Goal: Task Accomplishment & Management: Use online tool/utility

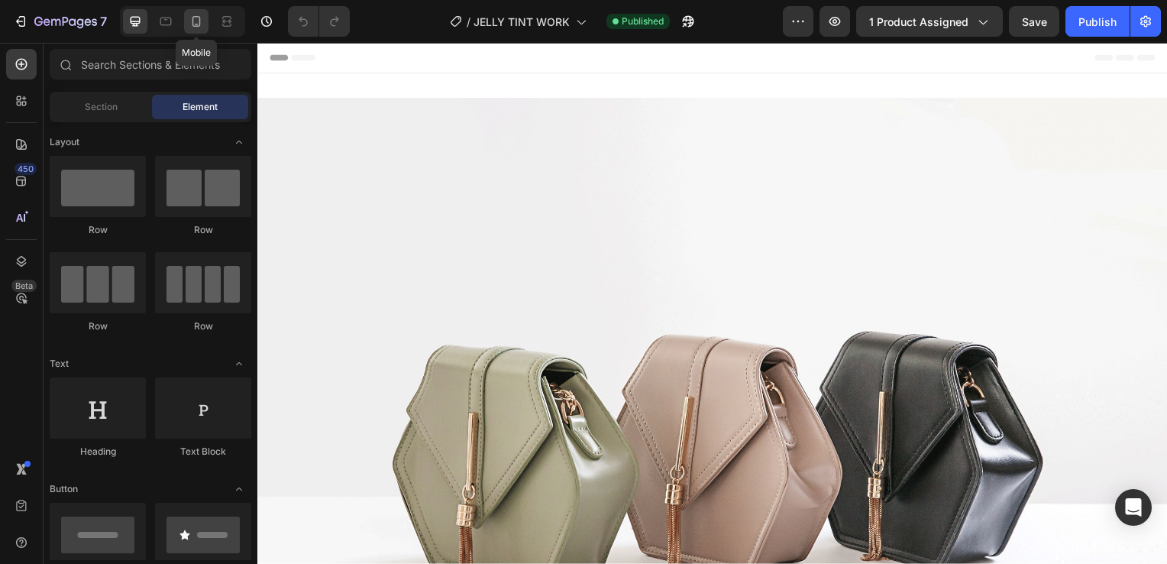
click at [196, 27] on icon at bounding box center [196, 21] width 15 height 15
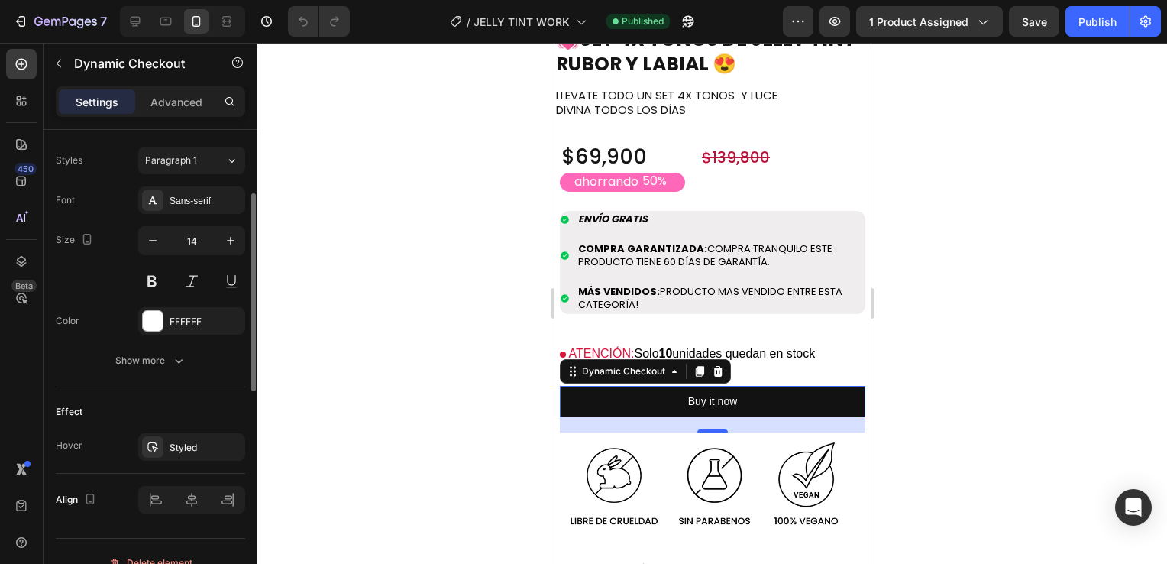
scroll to position [678, 0]
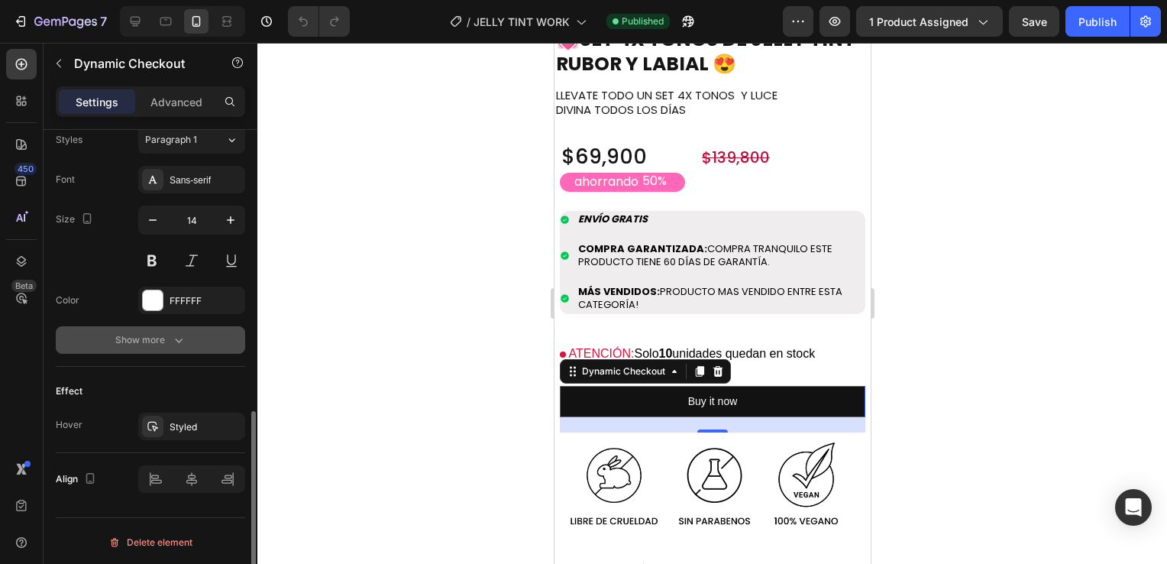
click at [153, 332] on div "Show more" at bounding box center [150, 339] width 71 height 15
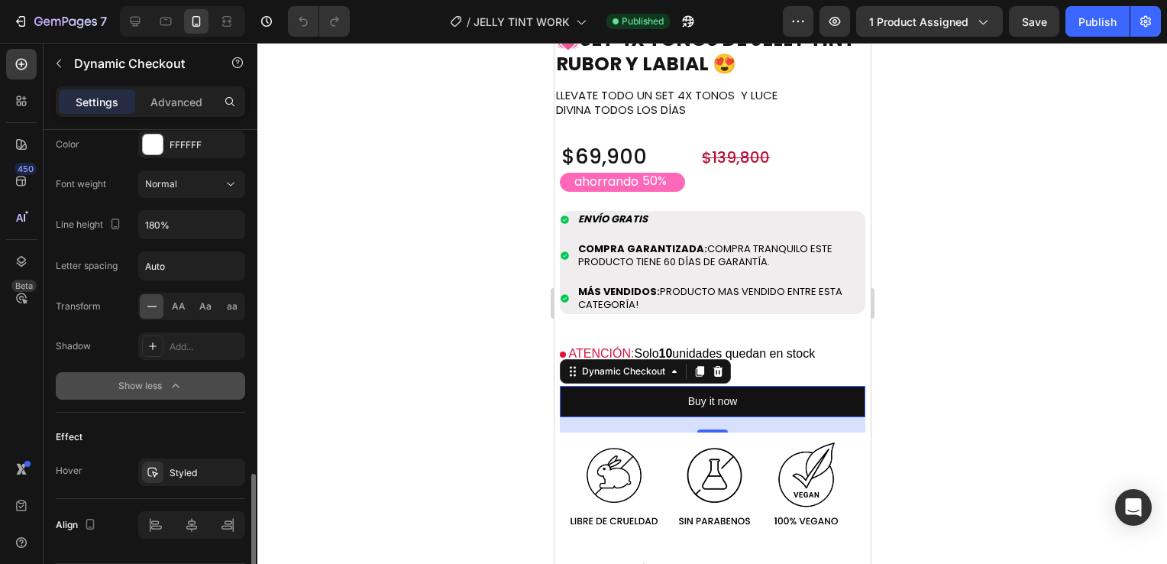
scroll to position [879, 0]
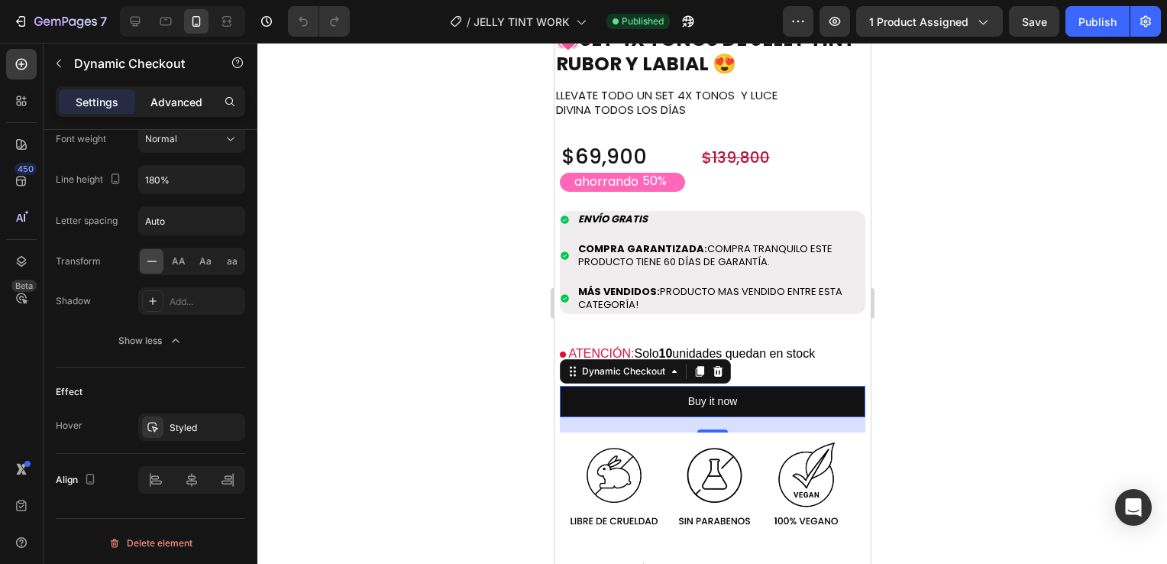
click at [177, 108] on p "Advanced" at bounding box center [176, 102] width 52 height 16
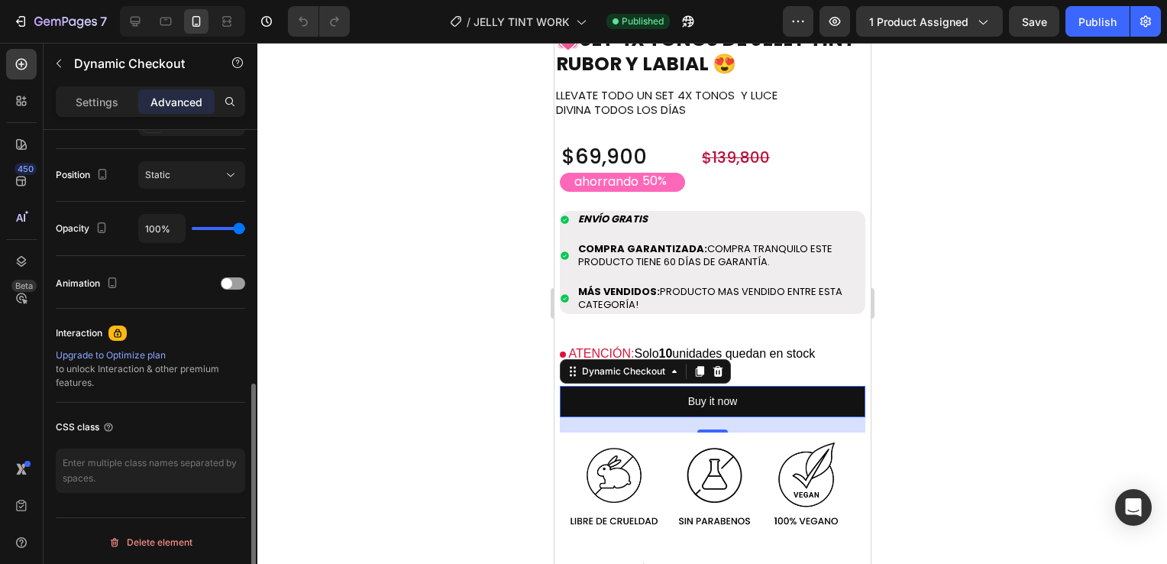
scroll to position [539, 0]
click at [208, 179] on div "Static" at bounding box center [184, 175] width 78 height 14
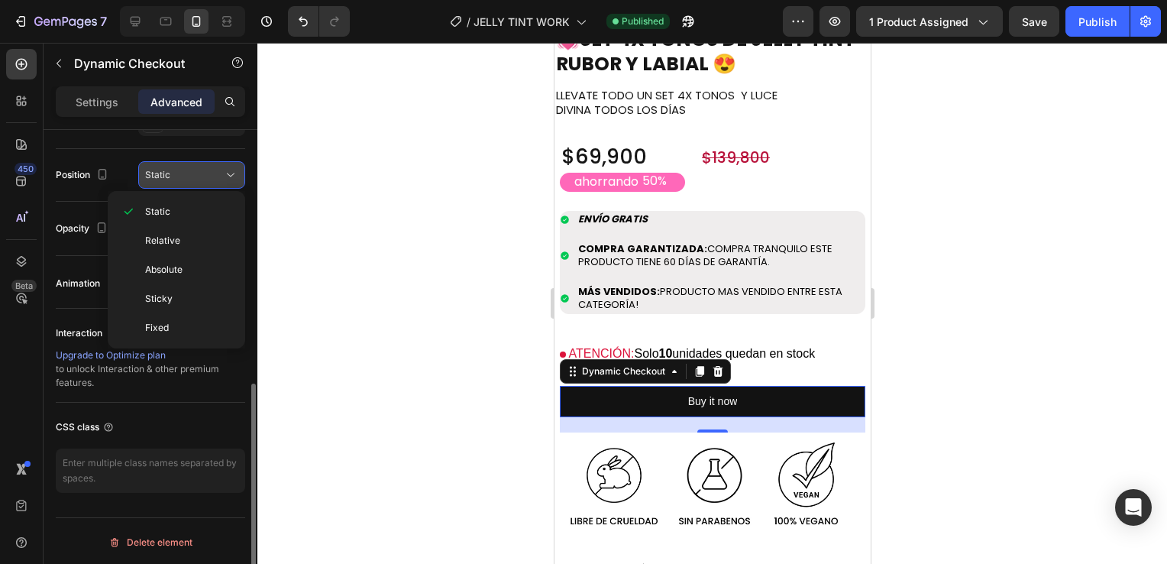
click at [208, 179] on div "Static" at bounding box center [184, 175] width 78 height 14
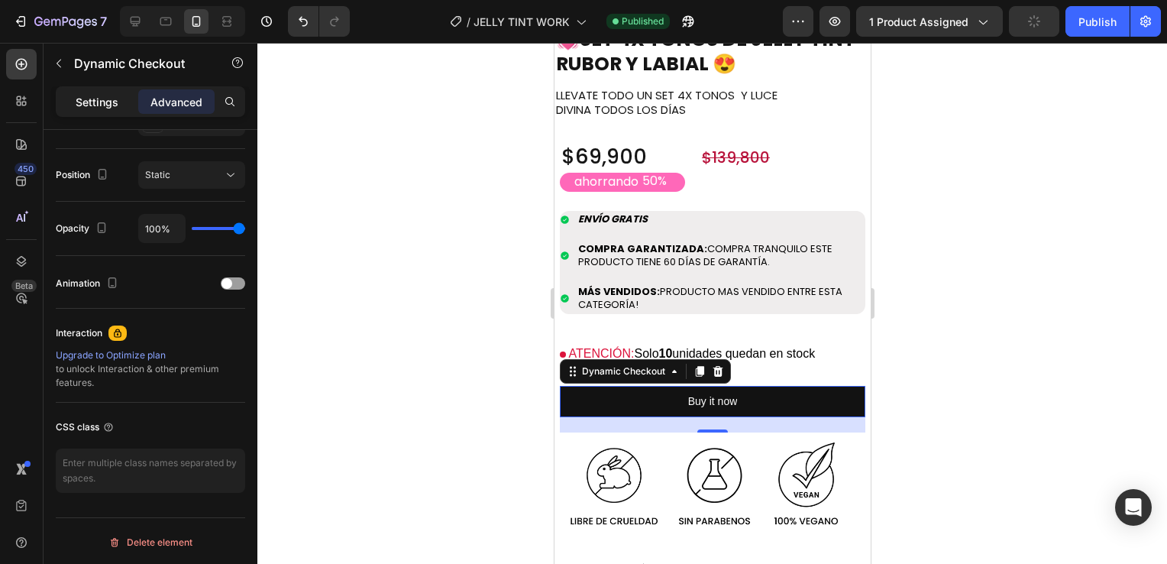
click at [94, 108] on p "Settings" at bounding box center [97, 102] width 43 height 16
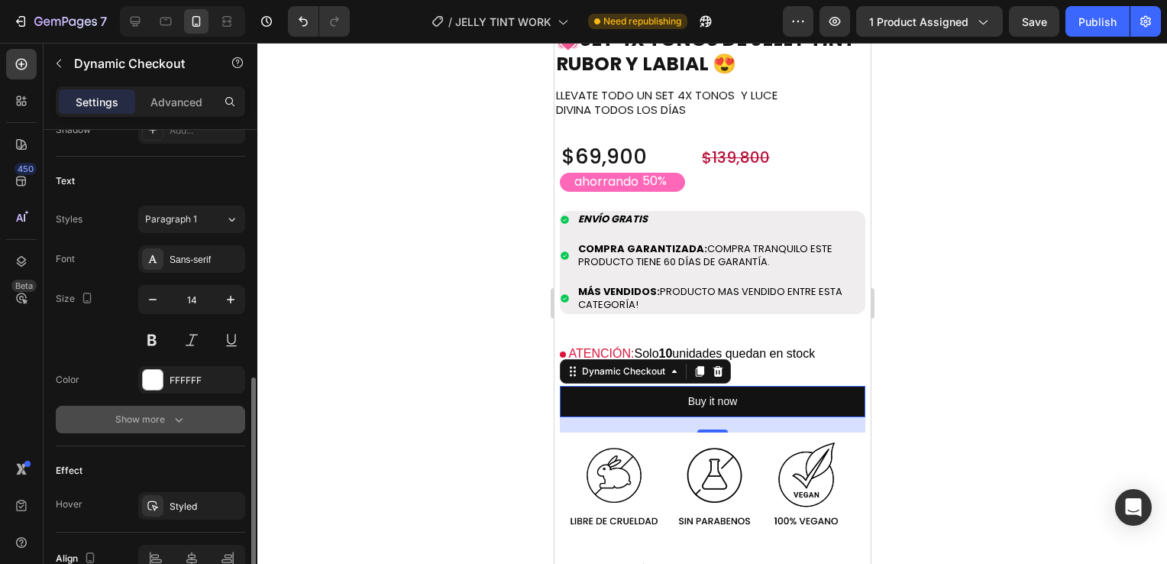
scroll to position [678, 0]
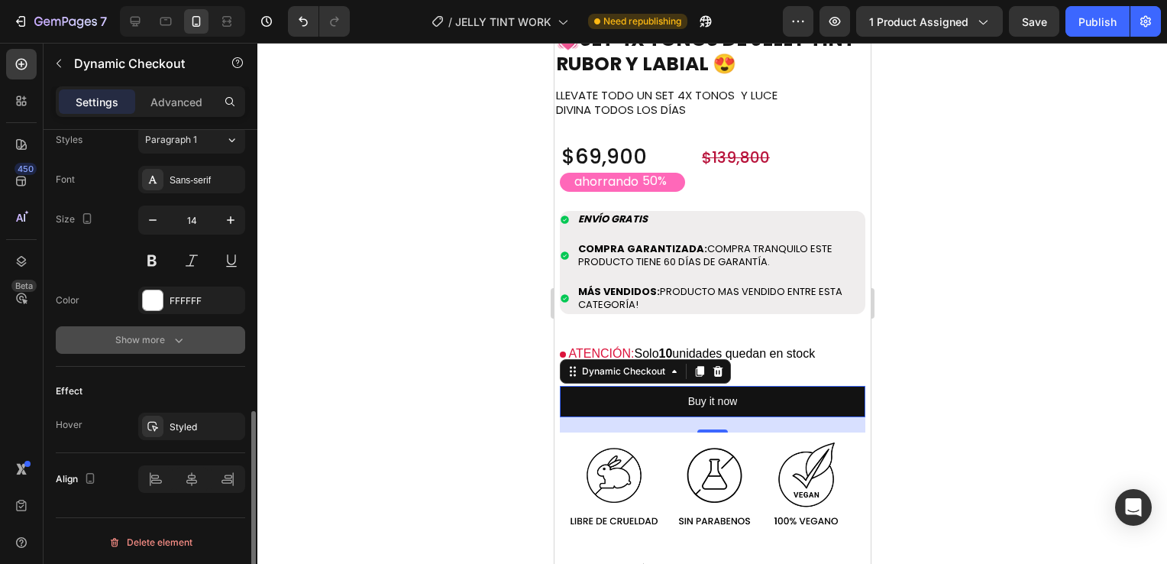
click at [147, 348] on button "Show more" at bounding box center [150, 339] width 189 height 27
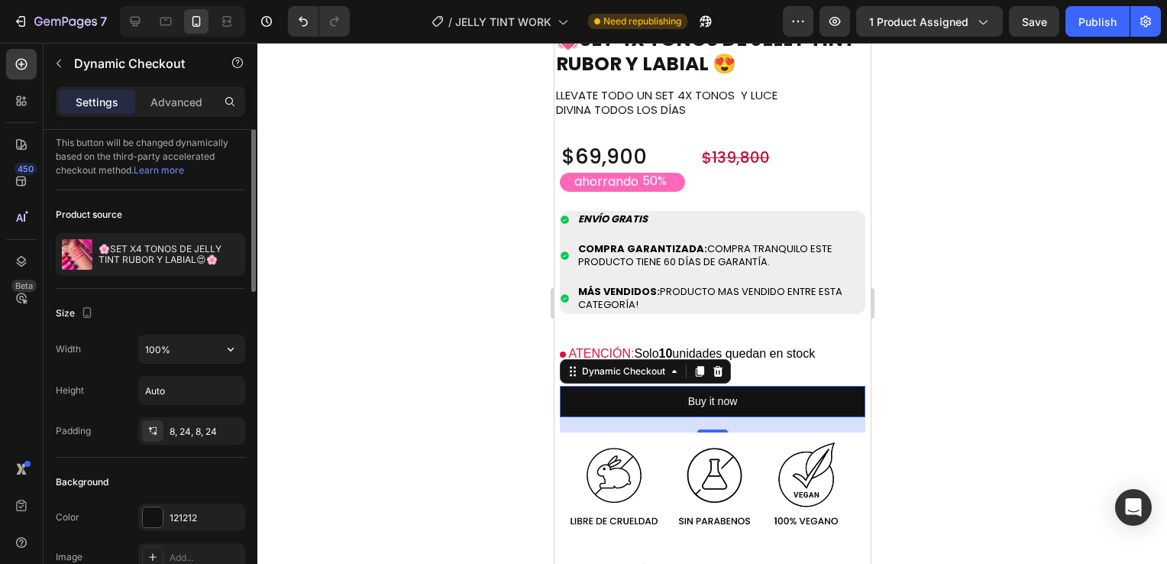
scroll to position [0, 0]
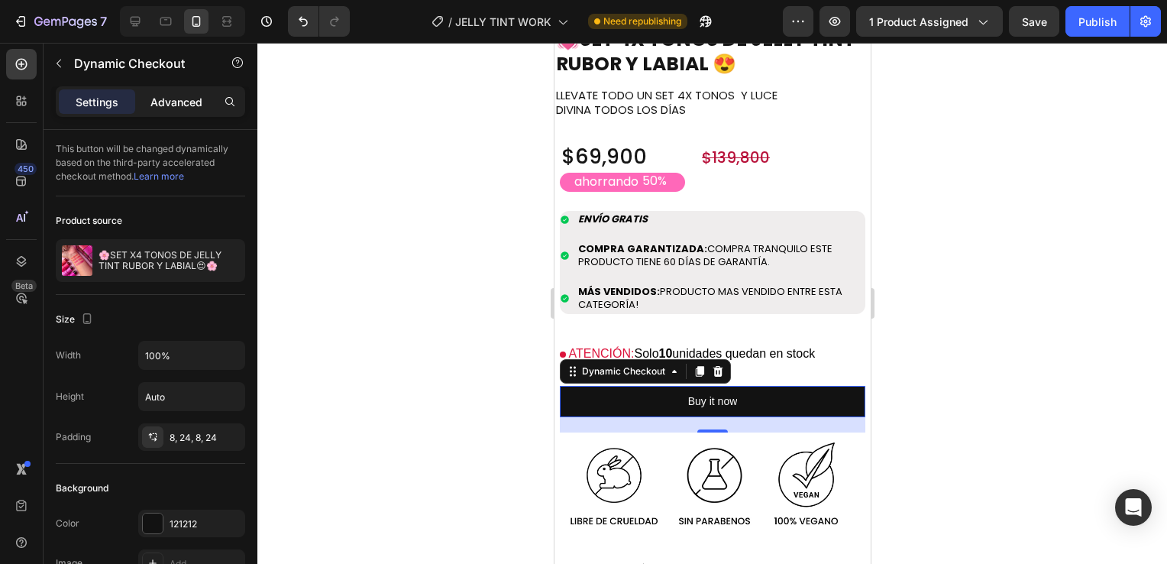
click at [177, 97] on p "Advanced" at bounding box center [176, 102] width 52 height 16
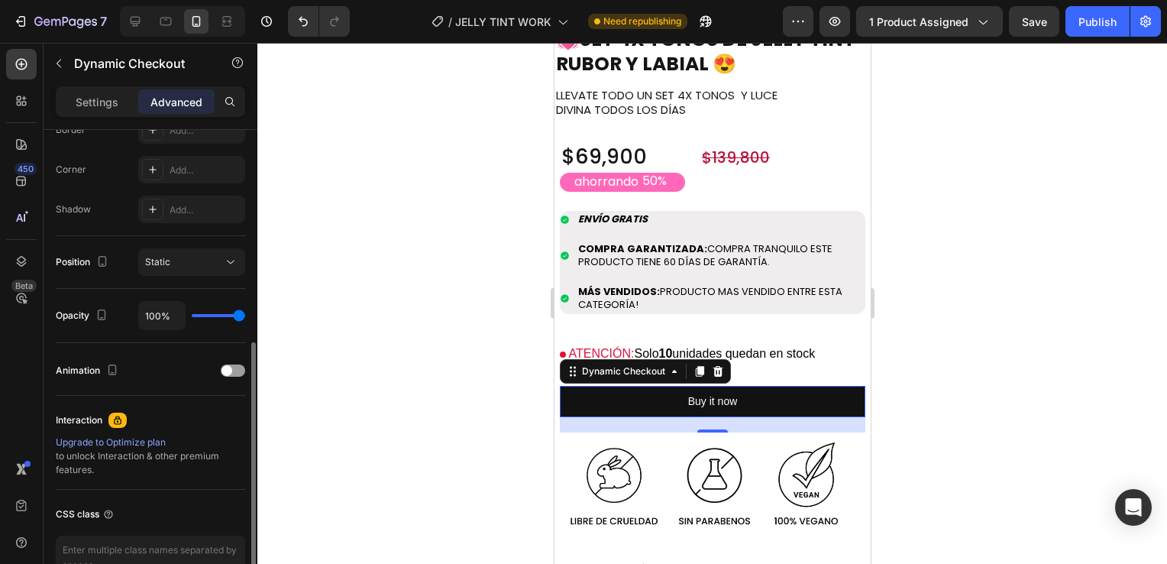
scroll to position [539, 0]
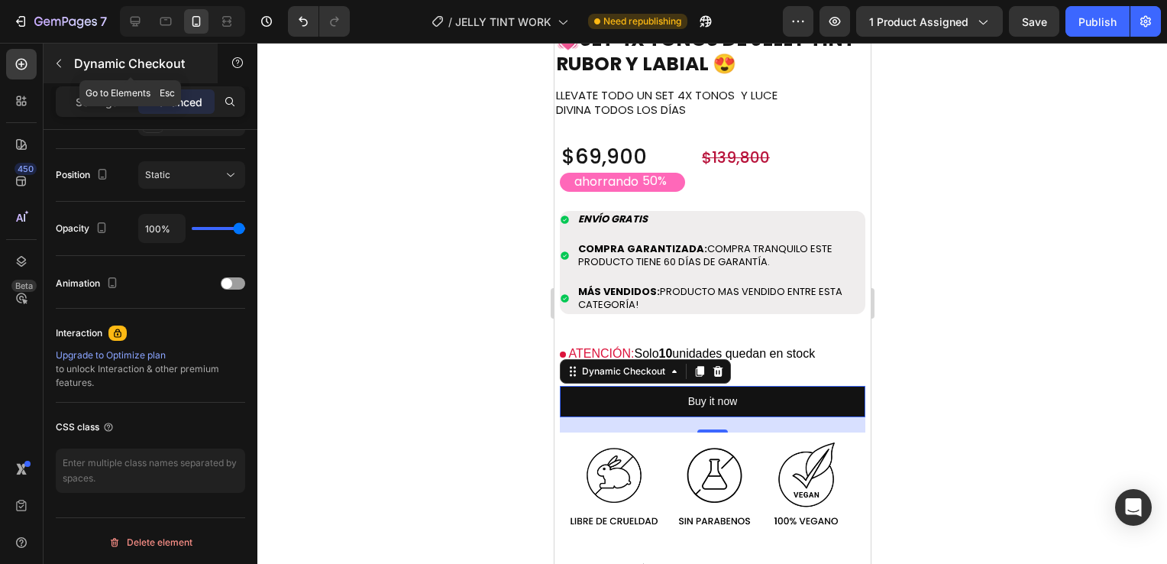
click at [62, 63] on icon "button" at bounding box center [59, 63] width 12 height 12
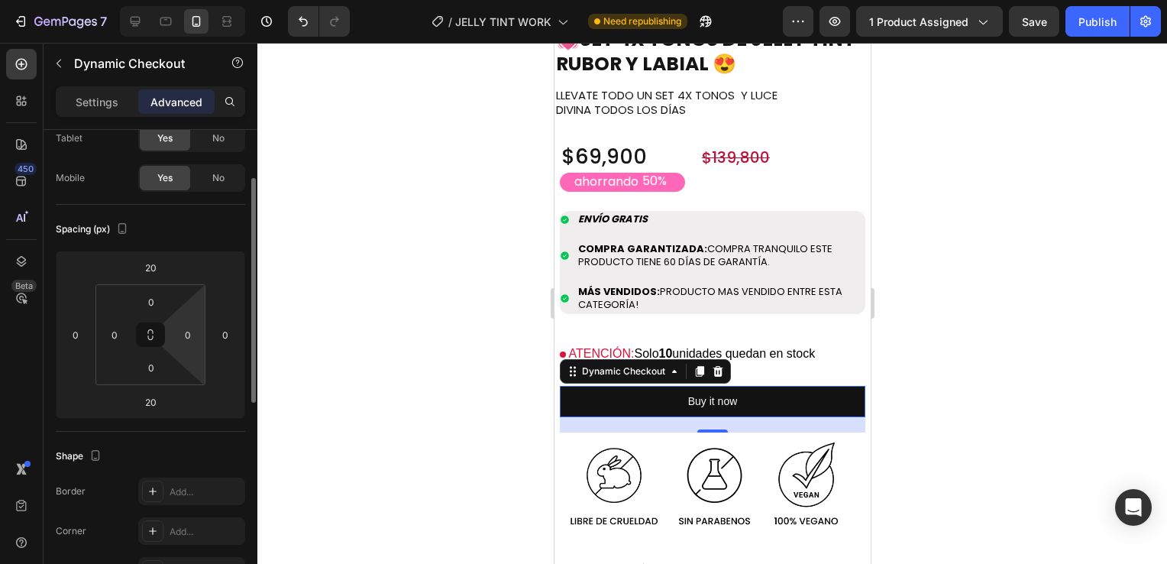
scroll to position [0, 0]
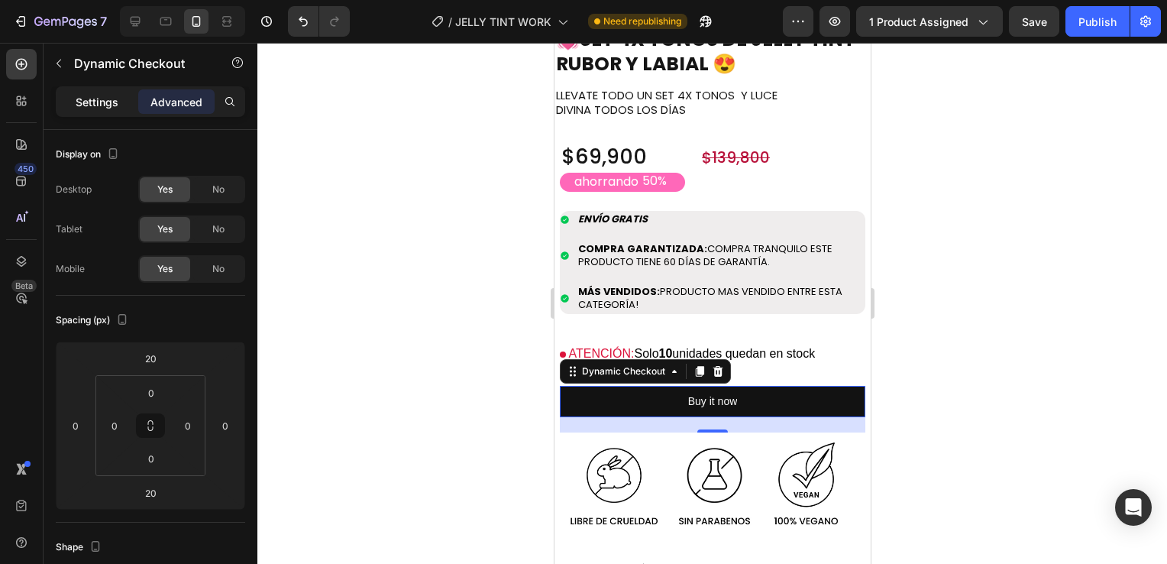
click at [102, 103] on p "Settings" at bounding box center [97, 102] width 43 height 16
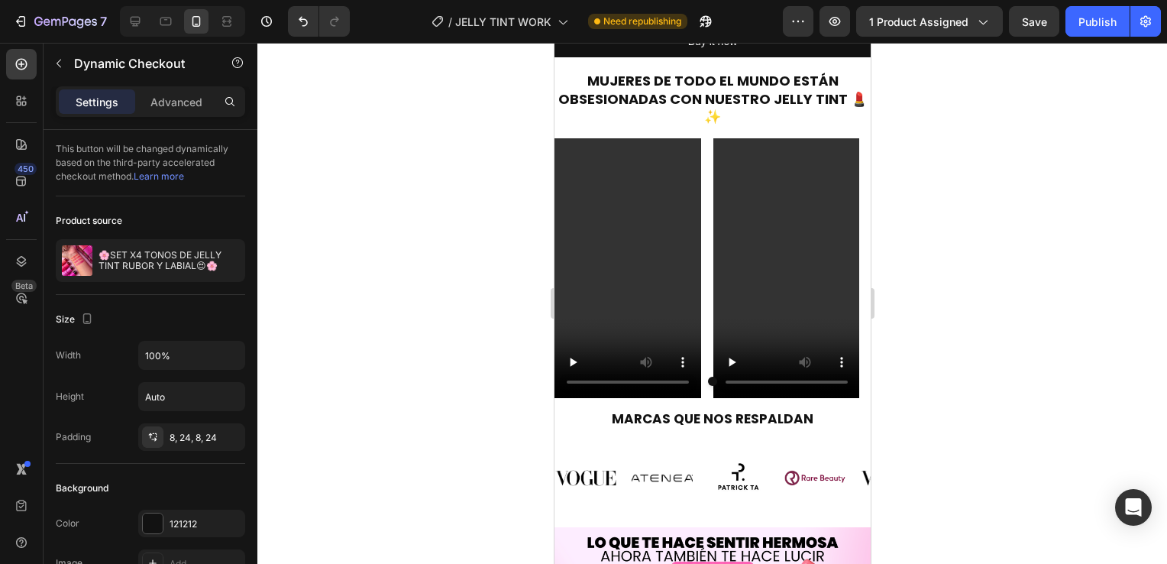
scroll to position [1873, 0]
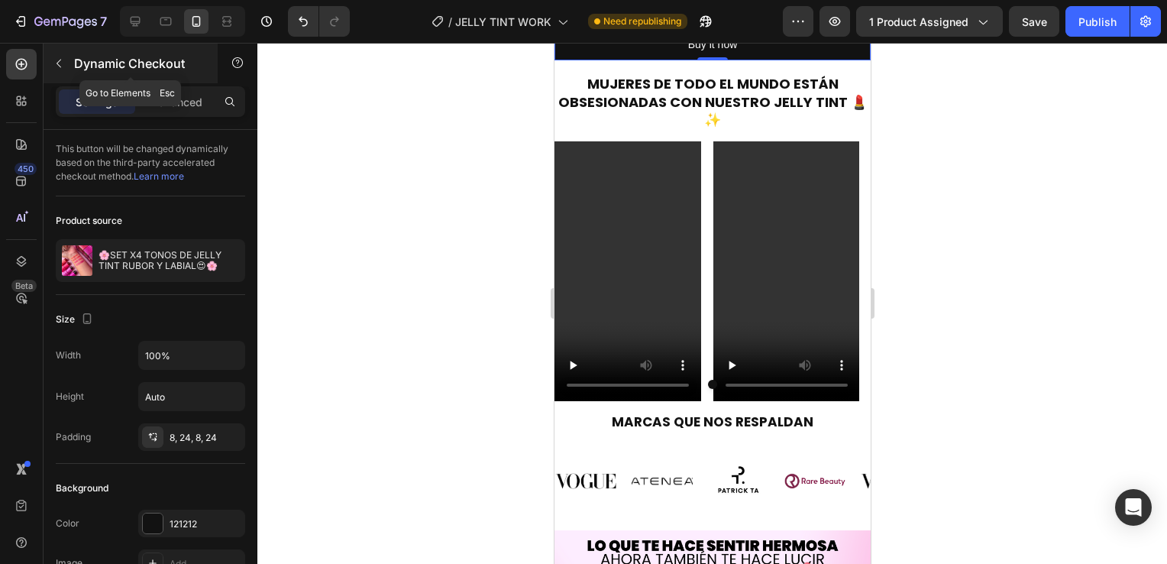
click at [65, 67] on button "button" at bounding box center [59, 63] width 24 height 24
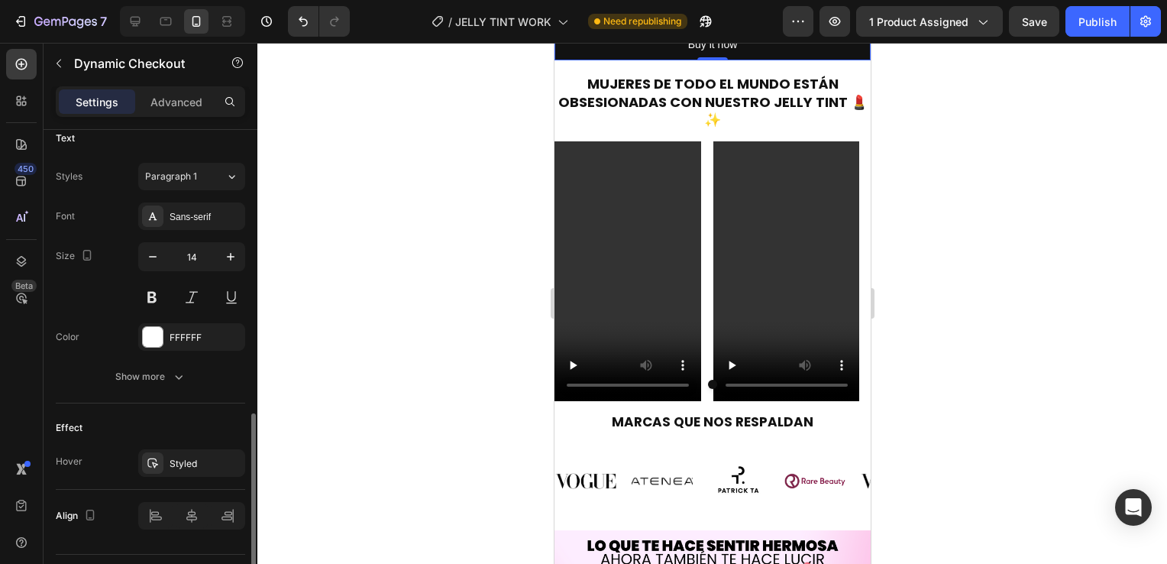
scroll to position [678, 0]
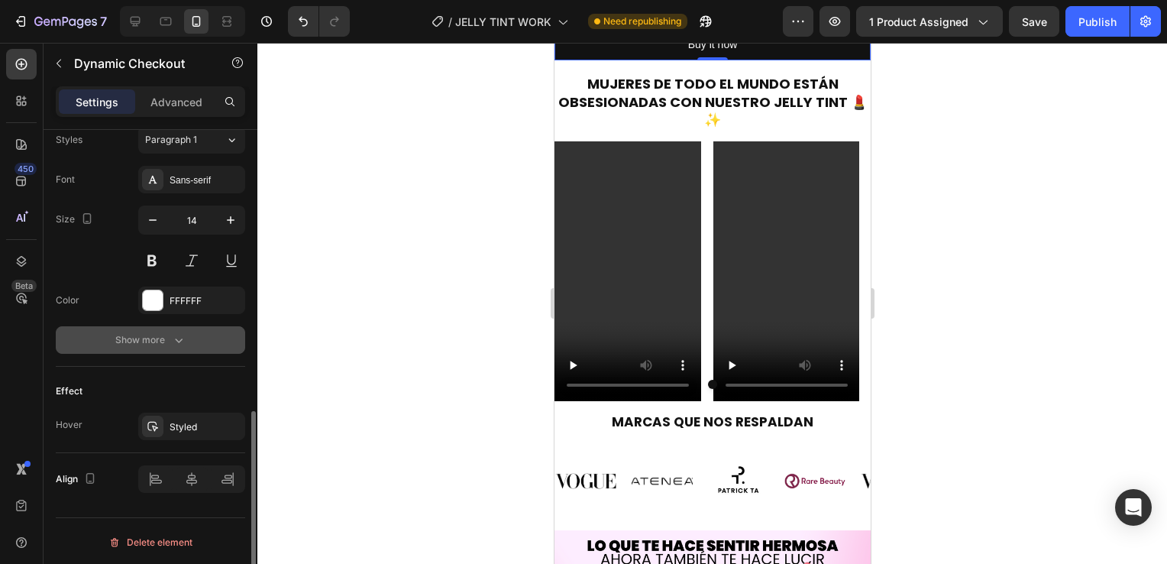
click at [122, 343] on div "Show more" at bounding box center [150, 339] width 71 height 15
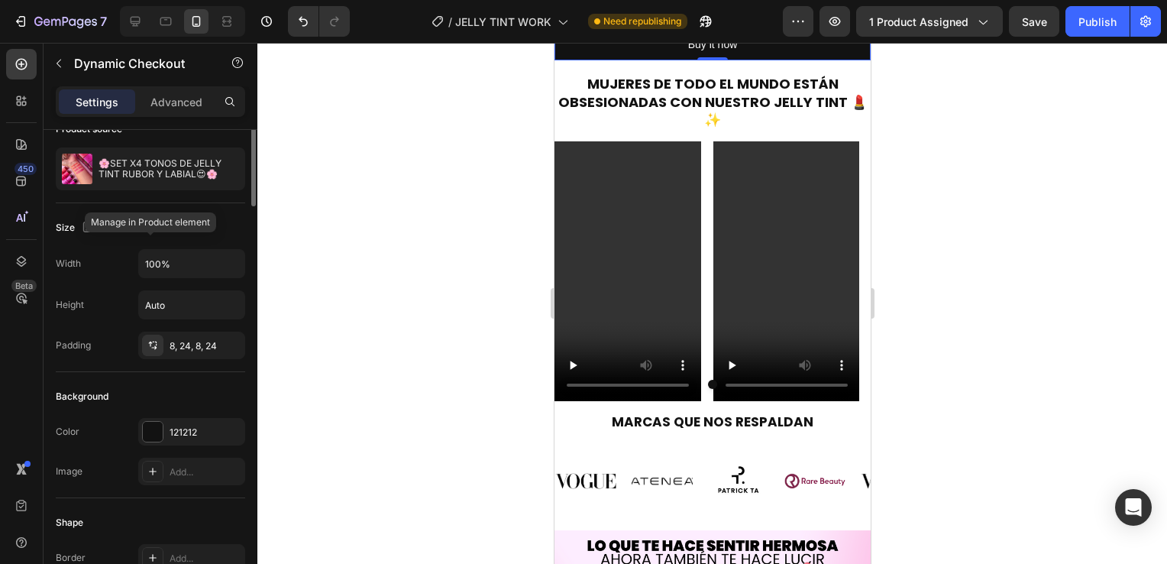
scroll to position [0, 0]
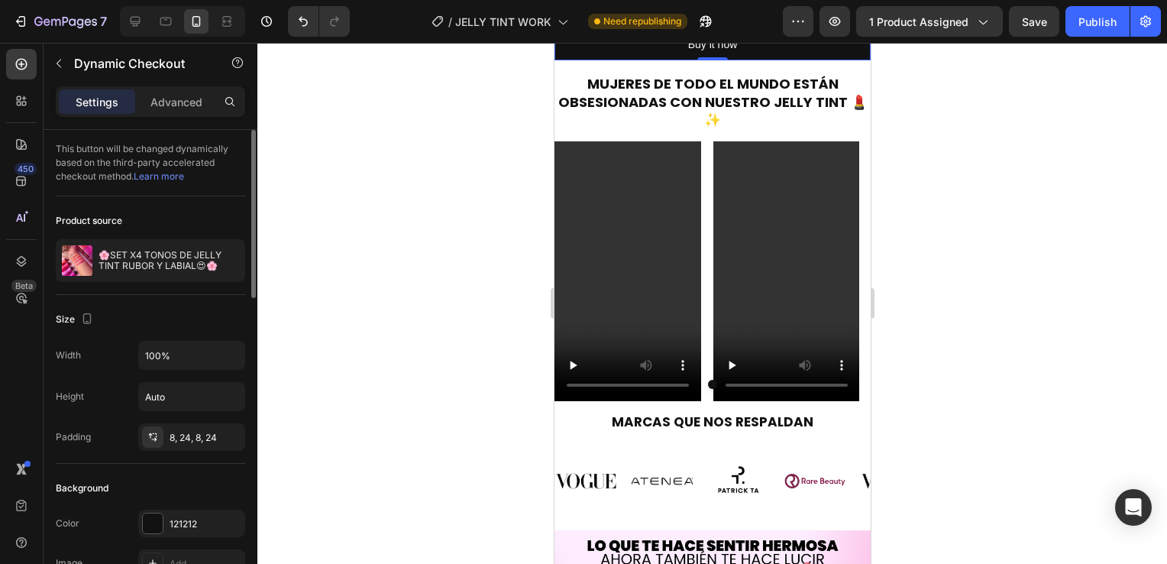
click at [163, 173] on link "Learn more" at bounding box center [159, 175] width 50 height 11
click at [194, 108] on p "Advanced" at bounding box center [176, 102] width 52 height 16
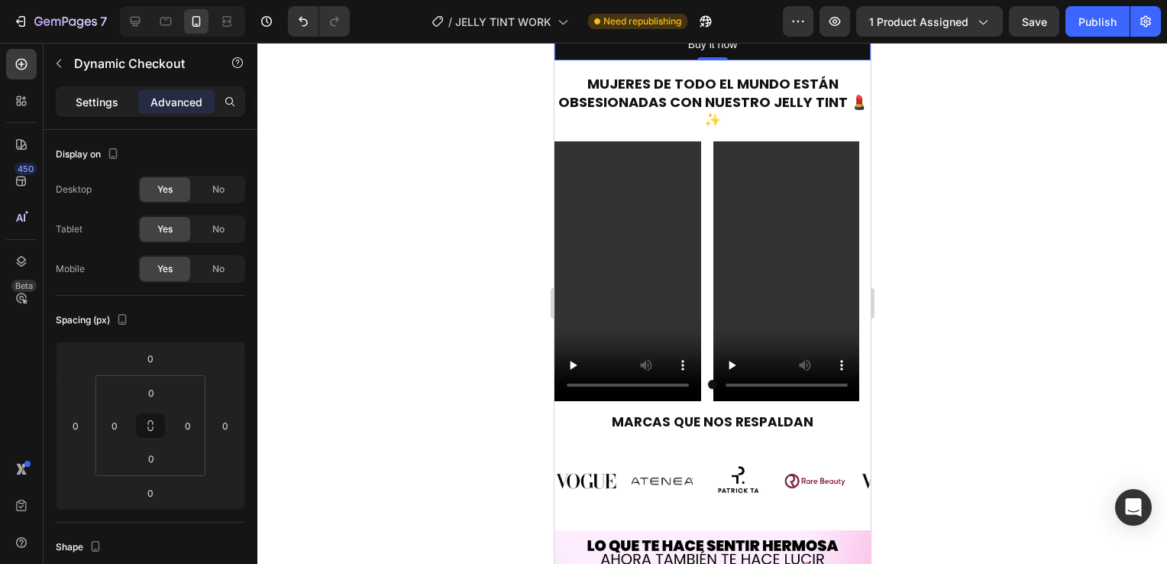
click at [105, 108] on p "Settings" at bounding box center [97, 102] width 43 height 16
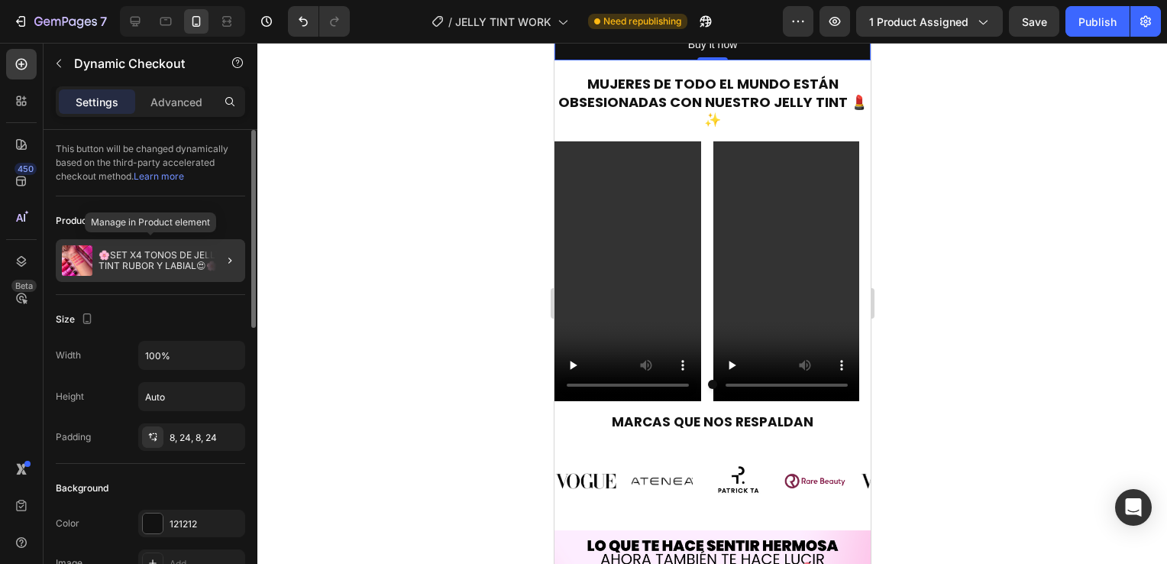
click at [157, 267] on p "🌸SET X4 TONOS DE JELLY TINT RUBOR Y LABIAL😍🌸" at bounding box center [169, 260] width 141 height 21
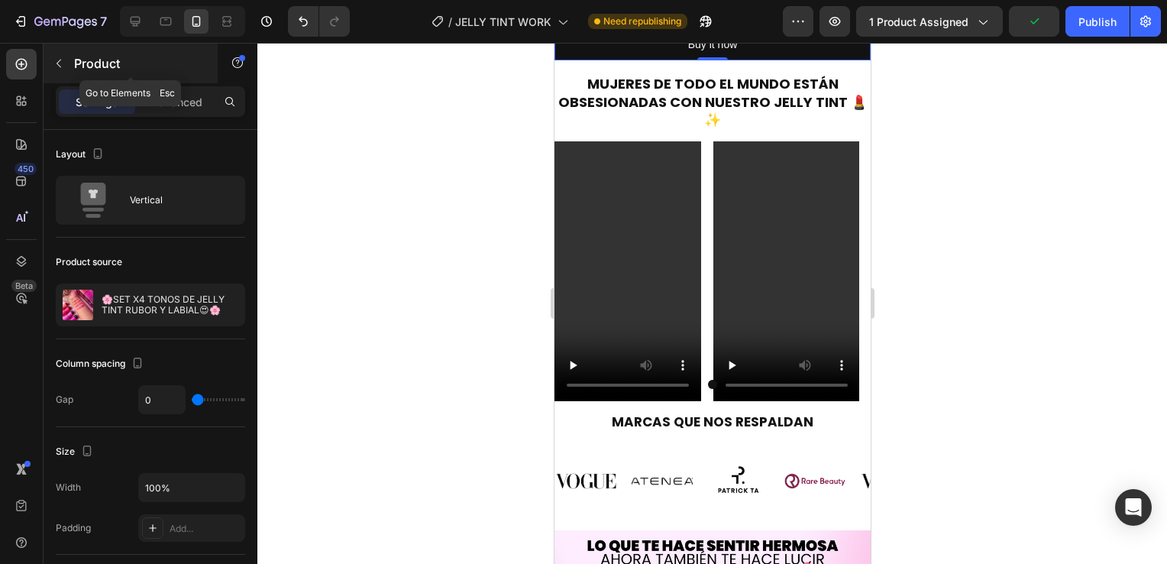
click at [64, 64] on icon "button" at bounding box center [59, 63] width 12 height 12
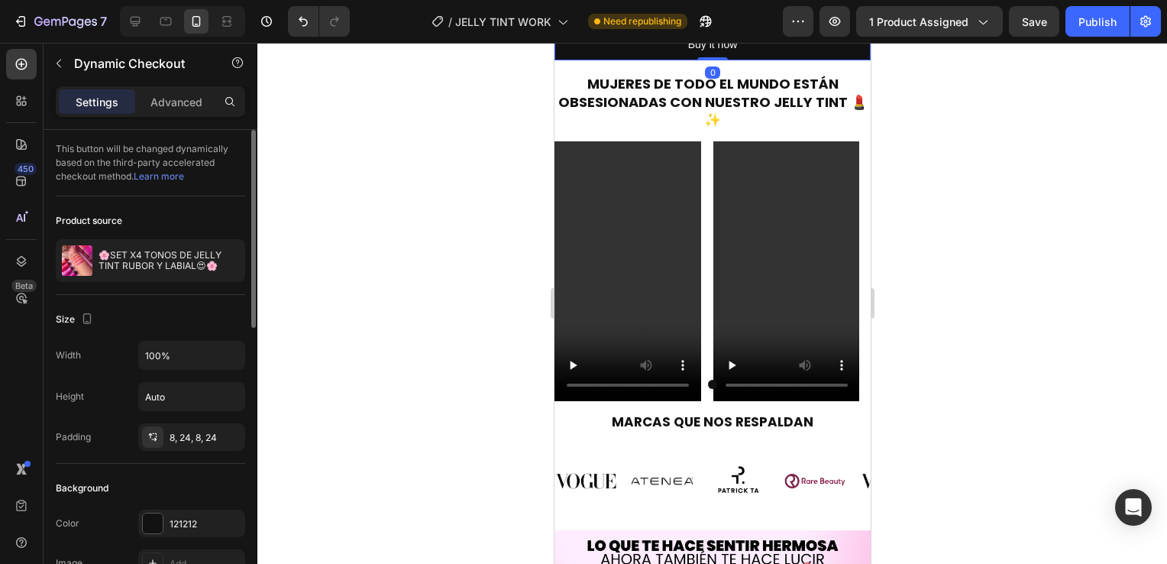
click at [141, 218] on div "Product source" at bounding box center [150, 221] width 189 height 24
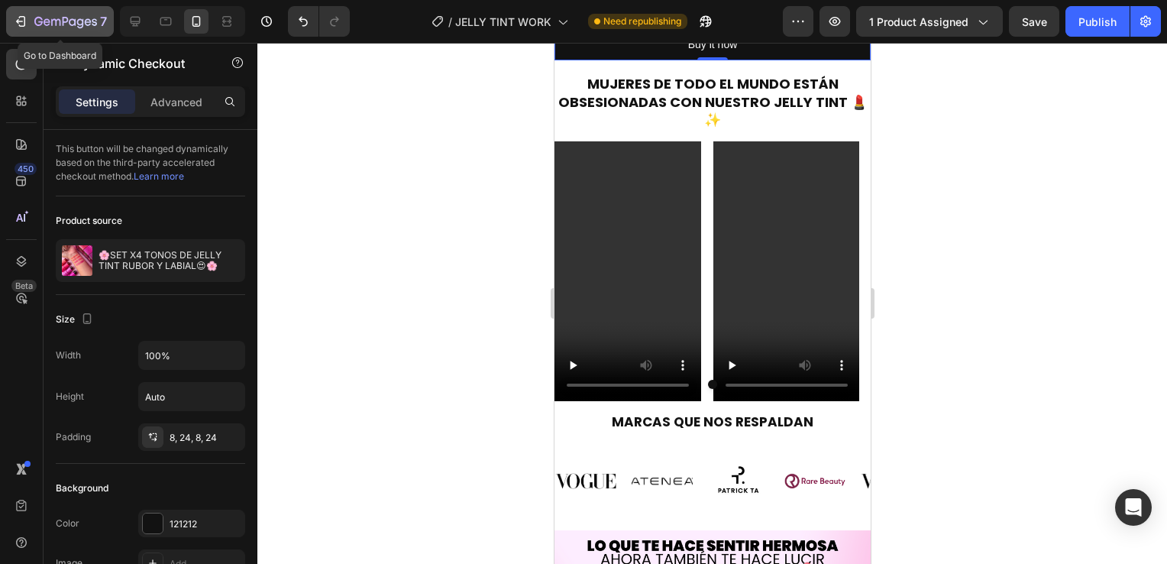
click at [36, 31] on button "7" at bounding box center [60, 21] width 108 height 31
